Goal: Task Accomplishment & Management: Complete application form

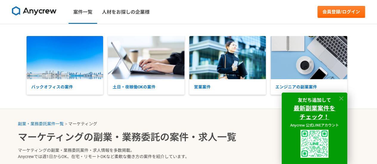
click at [341, 98] on icon at bounding box center [341, 99] width 4 height 4
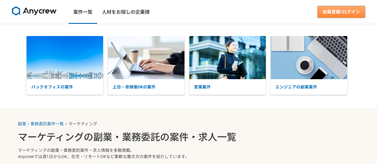
click at [346, 11] on link "会員登録/ログイン" at bounding box center [341, 12] width 48 height 12
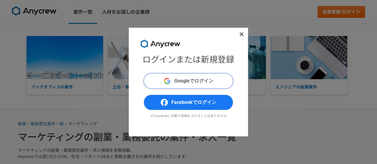
click at [205, 78] on span "Googleでログイン" at bounding box center [193, 80] width 39 height 7
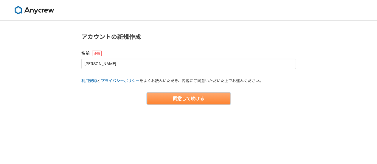
click at [203, 97] on button "同意して続ける" at bounding box center [188, 99] width 83 height 12
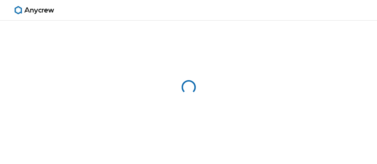
select select "13"
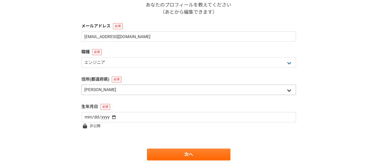
scroll to position [133, 0]
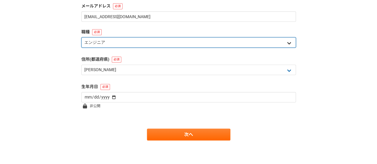
click at [135, 41] on select "エンジニア デザイナー ライター 営業 マーケティング 企画・事業開発 バックオフィス その他" at bounding box center [188, 42] width 214 height 10
click at [81, 37] on select "エンジニア デザイナー ライター 営業 マーケティング 企画・事業開発 バックオフィス その他" at bounding box center [188, 42] width 214 height 10
click at [149, 41] on select "エンジニア デザイナー ライター 営業 マーケティング 企画・事業開発 バックオフィス その他" at bounding box center [188, 42] width 214 height 10
select select "5"
click at [81, 37] on select "エンジニア デザイナー ライター 営業 マーケティング 企画・事業開発 バックオフィス その他" at bounding box center [188, 42] width 214 height 10
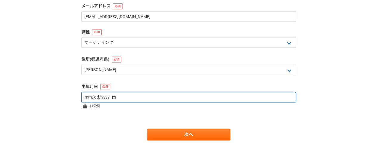
click at [104, 96] on input "date" at bounding box center [188, 97] width 214 height 10
type input "[DATE]"
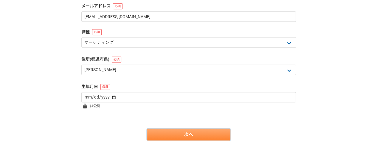
click at [186, 133] on link "次へ" at bounding box center [188, 135] width 83 height 12
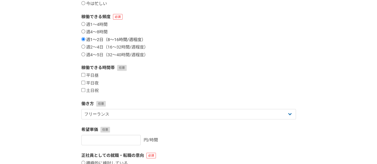
scroll to position [93, 0]
click at [83, 83] on input "平日夜" at bounding box center [83, 82] width 4 height 4
checkbox input "true"
click at [85, 88] on input "土日祝" at bounding box center [83, 90] width 4 height 4
checkbox input "true"
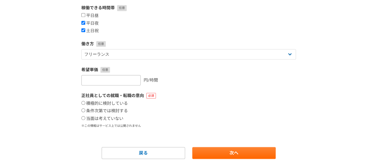
scroll to position [171, 0]
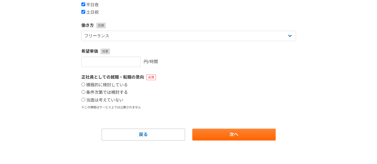
click at [82, 91] on input "条件次第では検討する" at bounding box center [83, 92] width 4 height 4
radio input "true"
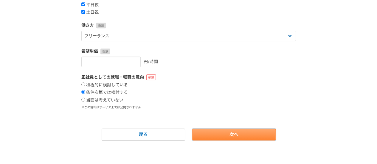
click at [223, 133] on link "次へ" at bounding box center [233, 135] width 83 height 12
select select
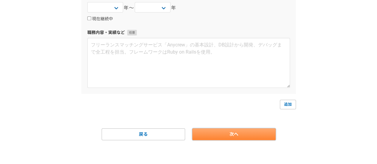
scroll to position [0, 0]
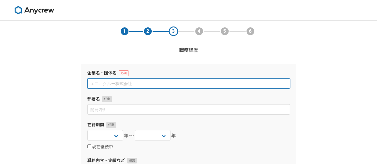
click at [154, 81] on input at bounding box center [188, 83] width 203 height 10
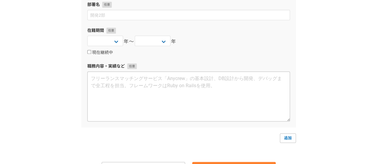
scroll to position [94, 0]
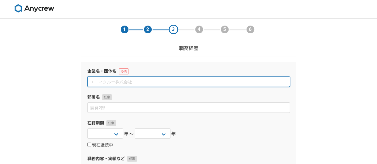
click at [130, 84] on input at bounding box center [188, 82] width 203 height 10
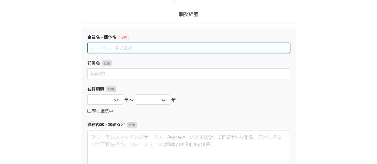
scroll to position [35, 0]
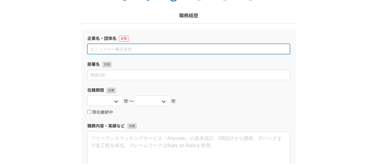
type input "L"
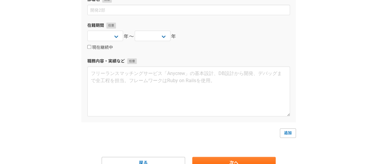
scroll to position [127, 0]
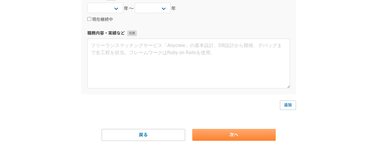
type input "Lis"
click at [220, 140] on link "次へ" at bounding box center [233, 135] width 83 height 12
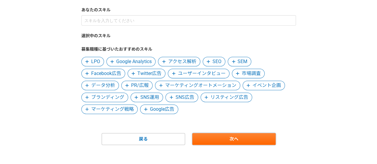
scroll to position [68, 0]
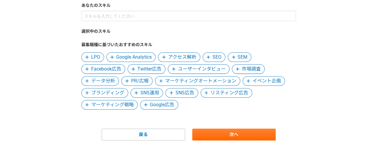
click at [243, 69] on span "市場調査" at bounding box center [251, 69] width 19 height 7
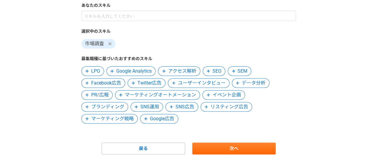
click at [228, 95] on span "イベント企画" at bounding box center [226, 94] width 29 height 7
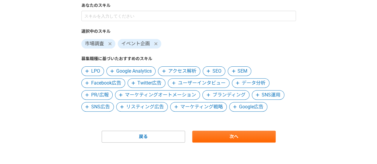
click at [93, 98] on span "PR/広報" at bounding box center [100, 94] width 18 height 7
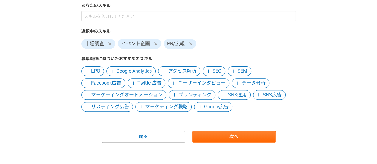
click at [167, 111] on span "マーケティング戦略" at bounding box center [163, 107] width 56 height 10
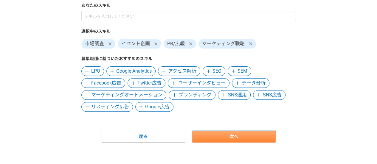
click at [245, 136] on link "次へ" at bounding box center [233, 137] width 83 height 12
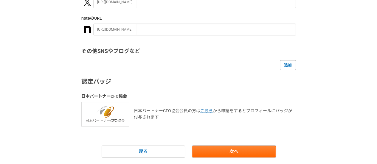
scroll to position [163, 0]
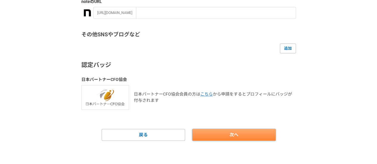
click at [240, 132] on link "次へ" at bounding box center [233, 135] width 83 height 12
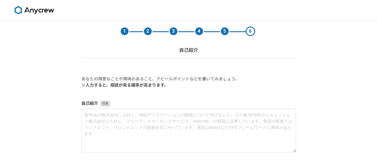
scroll to position [43, 0]
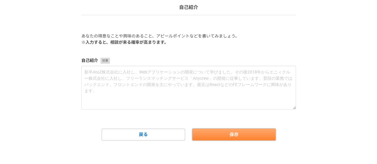
click at [231, 136] on button "保存" at bounding box center [233, 135] width 83 height 12
